Goal: Information Seeking & Learning: Learn about a topic

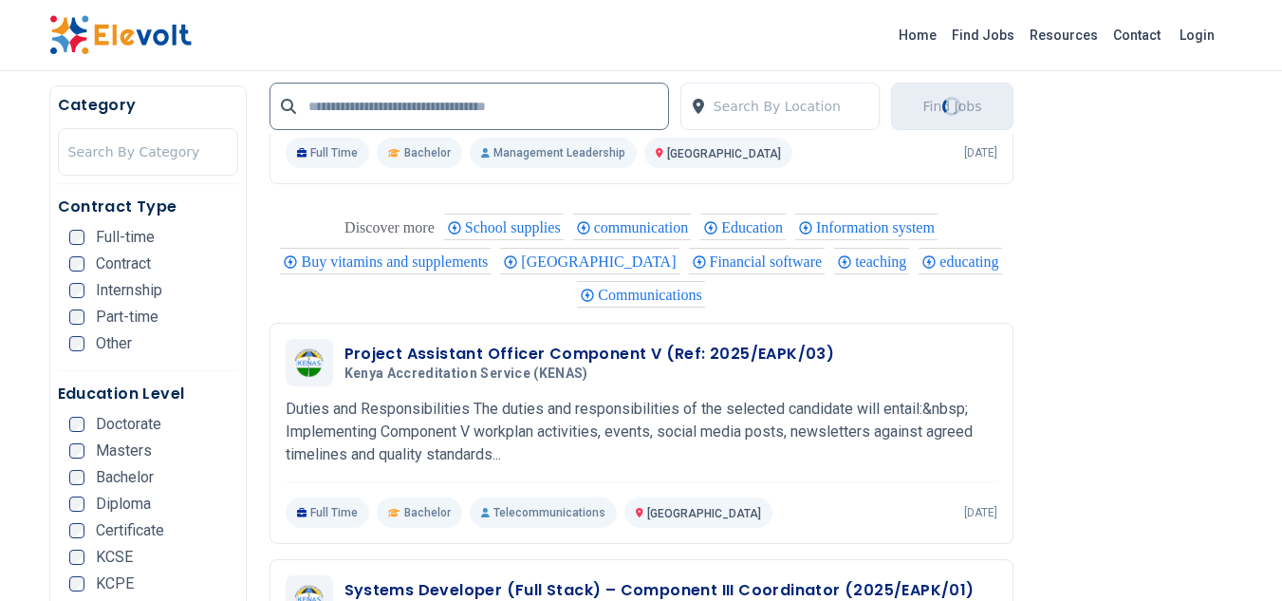
scroll to position [1423, 0]
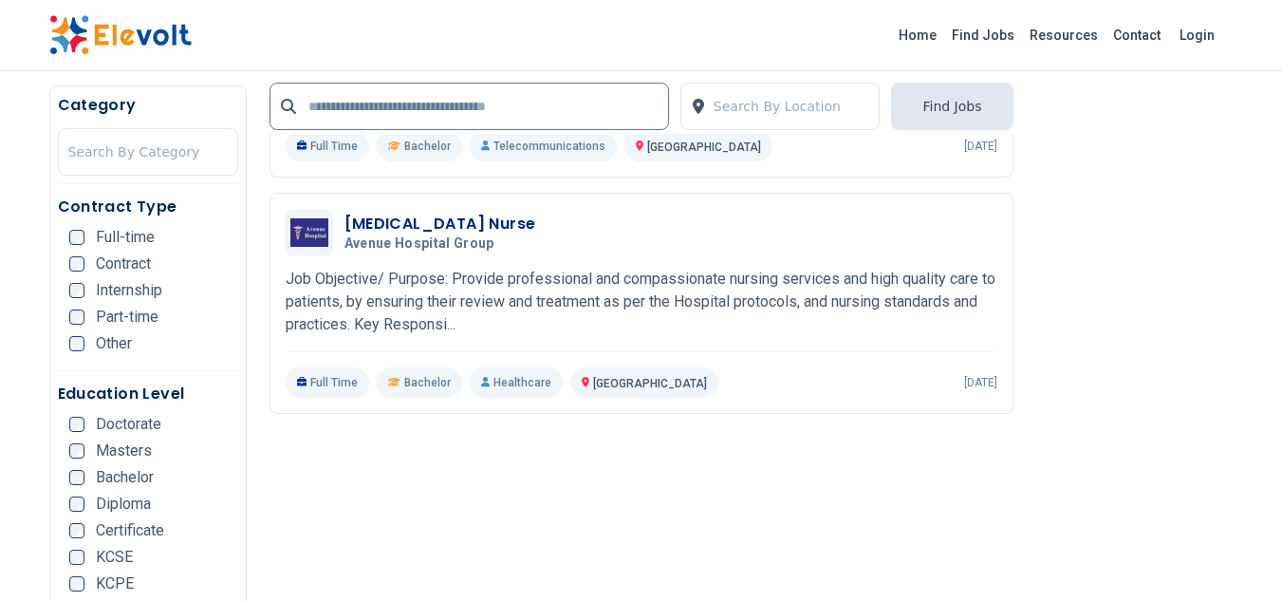
scroll to position [2752, 0]
